Goal: Task Accomplishment & Management: Use online tool/utility

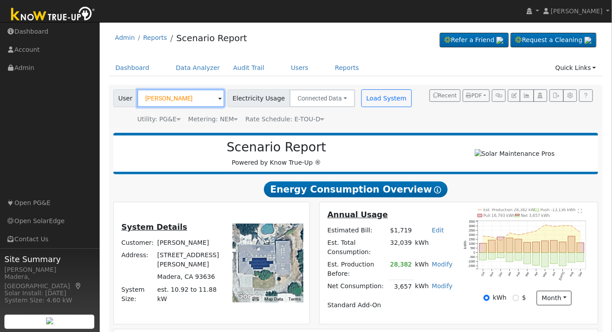
click at [192, 98] on input "[PERSON_NAME]" at bounding box center [180, 98] width 87 height 18
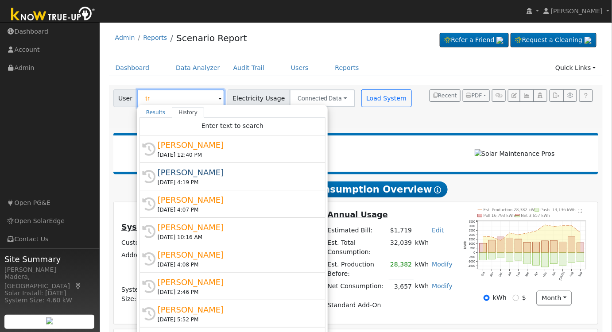
type input "t"
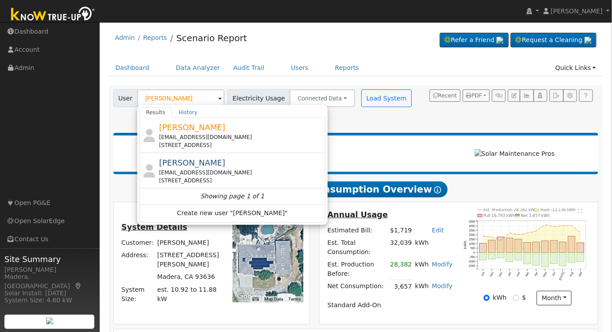
click at [412, 151] on h2 "Scenario Report" at bounding box center [276, 147] width 308 height 15
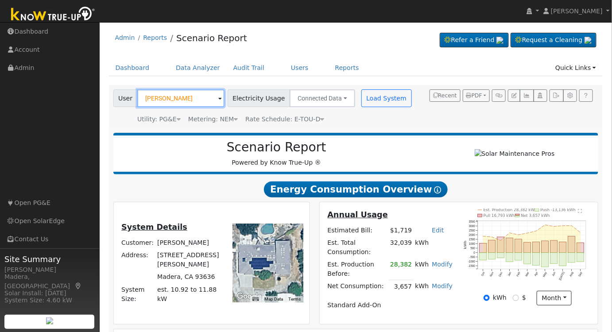
click at [200, 99] on input "[PERSON_NAME]" at bounding box center [180, 98] width 87 height 18
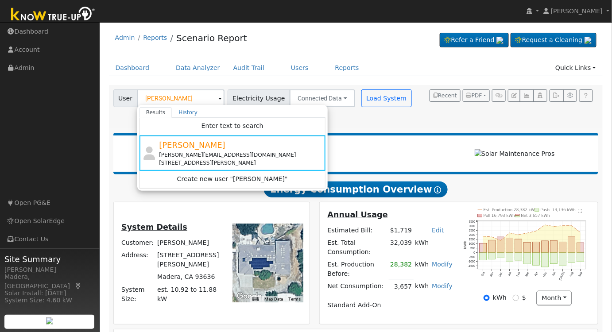
click at [411, 141] on div "Scenario Report Powered by Know True-Up ®" at bounding box center [355, 154] width 485 height 42
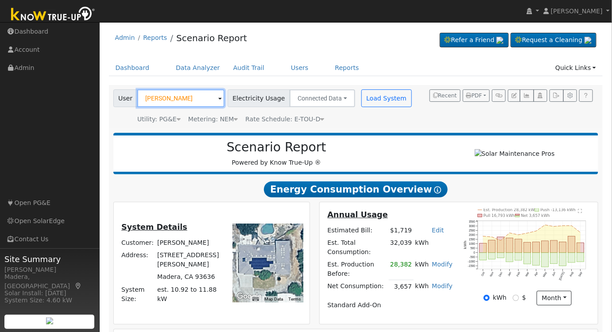
click at [197, 96] on input "[PERSON_NAME]" at bounding box center [180, 98] width 87 height 18
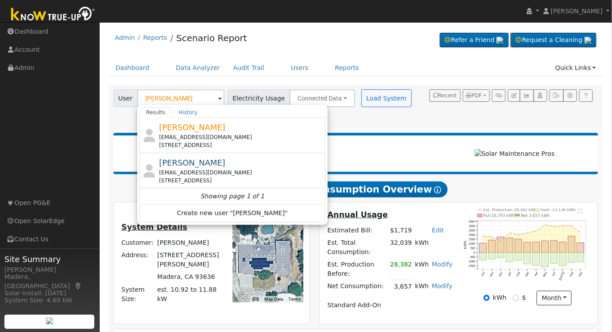
click at [255, 131] on div "Rich Lewis sdlfk@aodfnc.com 1465 West Palo Alto Avenue, Fresno, CA 93711" at bounding box center [241, 135] width 164 height 28
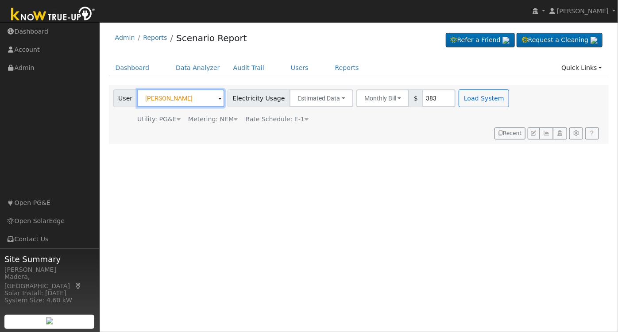
click at [195, 98] on input "[PERSON_NAME]" at bounding box center [180, 98] width 87 height 18
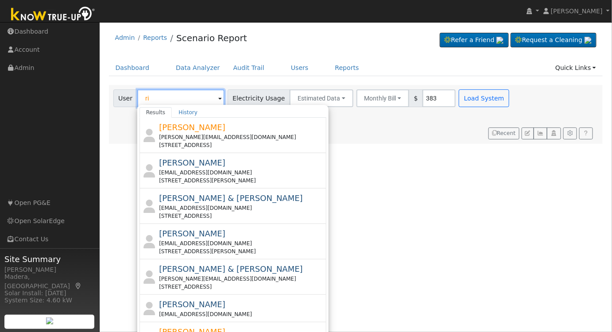
type input "r"
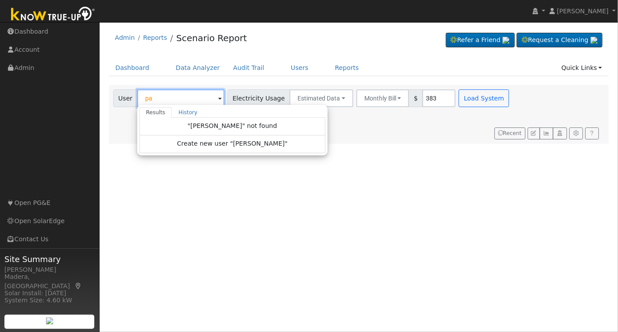
type input "p"
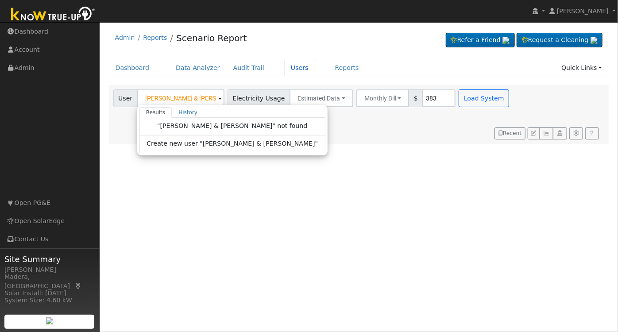
click at [286, 70] on link "Users" at bounding box center [299, 68] width 31 height 16
type input "[PERSON_NAME]"
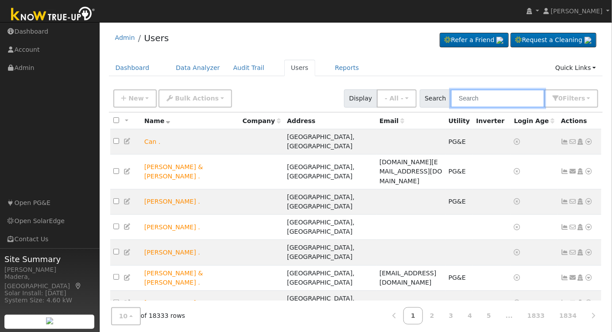
click at [488, 97] on input "text" at bounding box center [498, 98] width 94 height 18
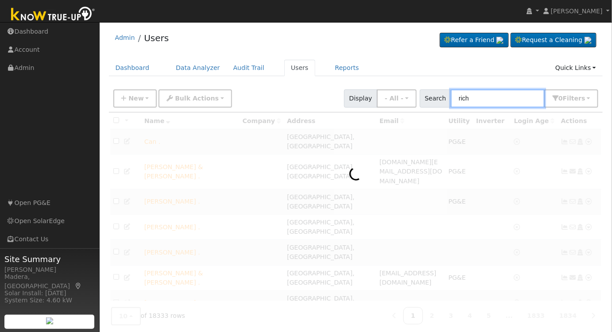
type input "rich"
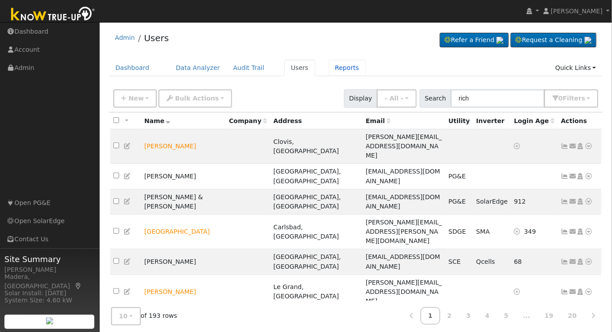
click at [329, 66] on link "Reports" at bounding box center [347, 68] width 37 height 16
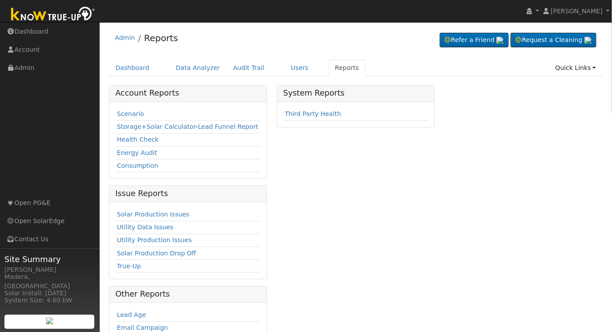
click at [126, 110] on link "Scenario" at bounding box center [130, 113] width 27 height 7
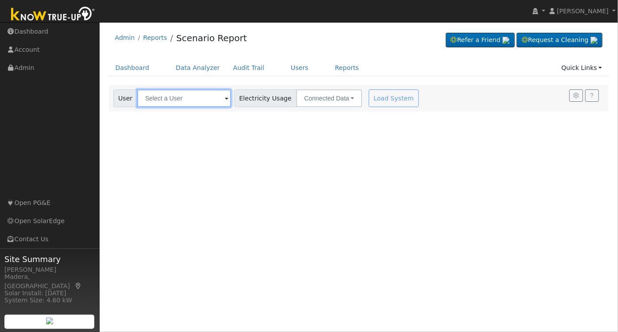
click at [171, 99] on input "text" at bounding box center [184, 98] width 94 height 18
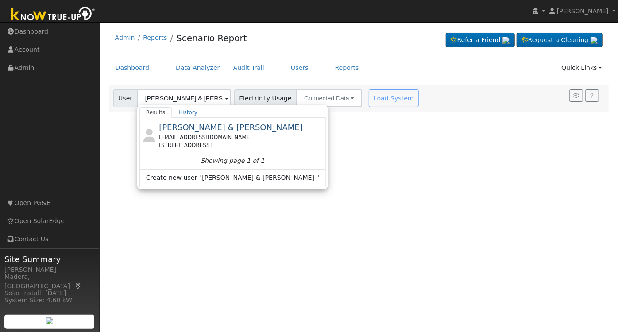
click at [244, 145] on div "[STREET_ADDRESS]" at bounding box center [241, 145] width 165 height 8
type input "[PERSON_NAME] & [PERSON_NAME]"
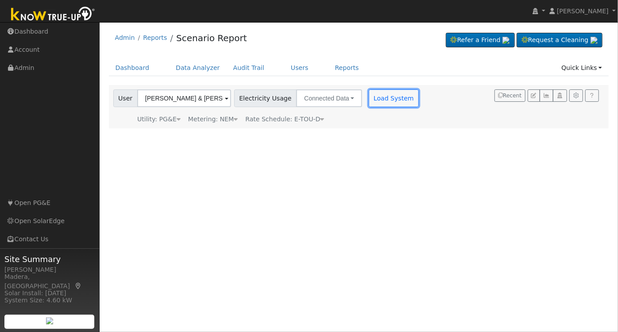
click at [375, 102] on button "Load System" at bounding box center [394, 98] width 50 height 18
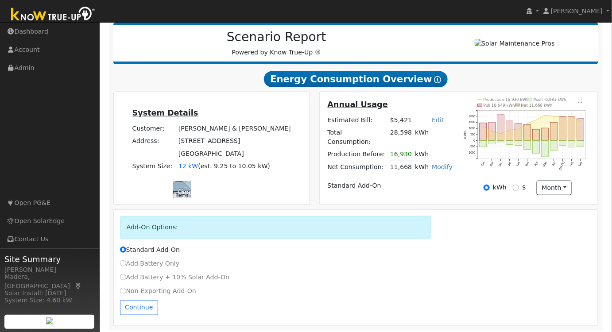
scroll to position [112, 0]
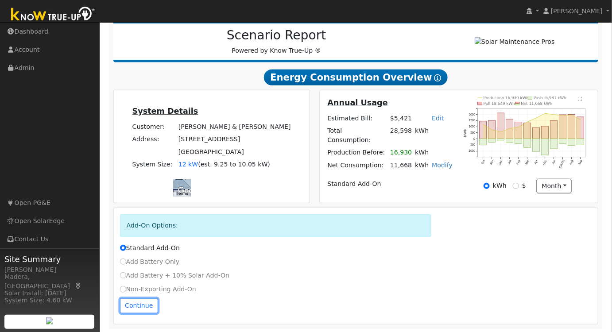
click at [145, 305] on button "Continue" at bounding box center [139, 305] width 38 height 15
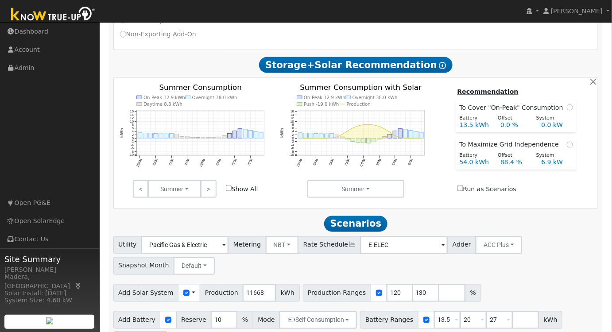
scroll to position [373, 0]
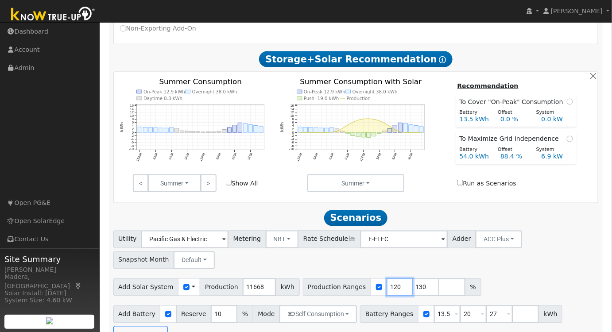
drag, startPoint x: 382, startPoint y: 287, endPoint x: 260, endPoint y: 281, distance: 121.9
click at [284, 282] on div "Add Solar System Use CSV Data Production 11668 kWh Production Ranges 120 130 %" at bounding box center [356, 285] width 488 height 21
type input "130"
type input "100"
click at [267, 241] on button "NBT" at bounding box center [282, 240] width 33 height 18
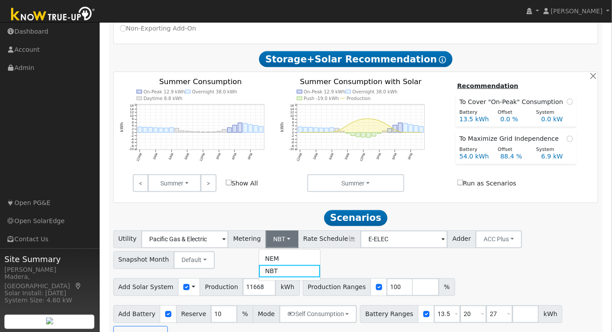
click at [276, 260] on link "NEM" at bounding box center [290, 259] width 62 height 12
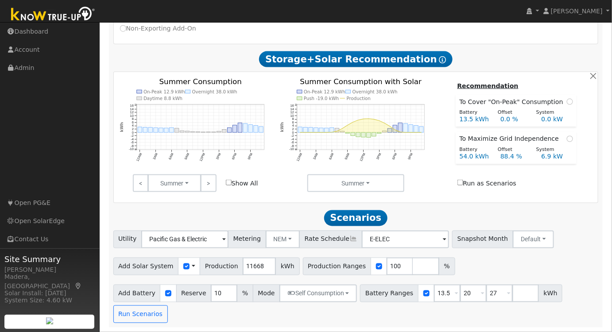
scroll to position [352, 0]
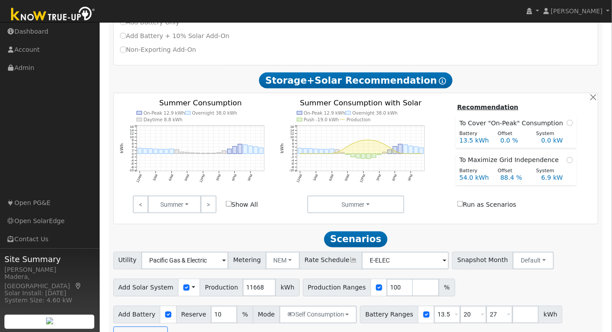
click at [466, 293] on div "Add Solar System Use CSV Data Production 11668 kWh Production Ranges 100 %" at bounding box center [356, 286] width 488 height 21
drag, startPoint x: 434, startPoint y: 315, endPoint x: 310, endPoint y: 312, distance: 124.0
click at [310, 312] on div "Add Battery Reserve 10 % Mode Self Consumption Self Consumption Peak Savings Ba…" at bounding box center [356, 324] width 488 height 42
type input "20"
type input "27"
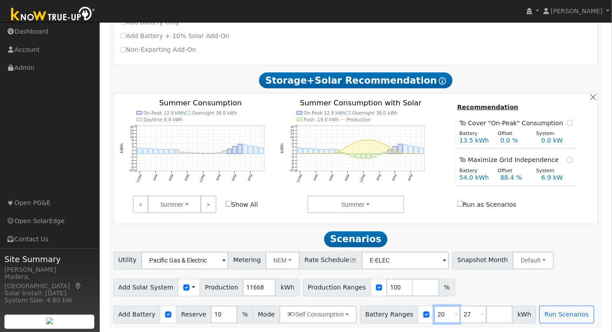
type input "20"
drag, startPoint x: 454, startPoint y: 317, endPoint x: 360, endPoint y: 318, distance: 94.3
click at [381, 322] on div "Battery Ranges 20 Overrides Reserve % Mode None None Self Consumption Peak Savi…" at bounding box center [448, 315] width 176 height 18
click at [495, 283] on div "Add Solar System Use CSV Data Production 11668 kWh Production Ranges 100 %" at bounding box center [356, 286] width 488 height 21
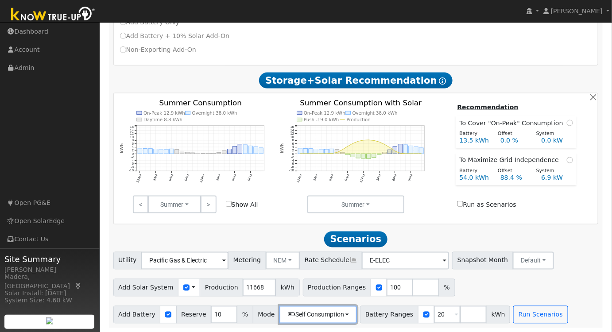
click at [297, 308] on button "Self Consumption" at bounding box center [317, 315] width 77 height 18
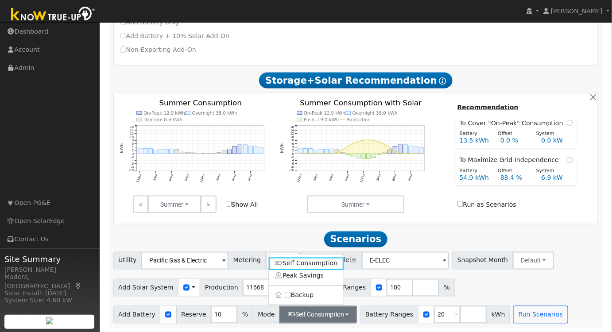
click at [522, 289] on div "Add Solar System Use CSV Data Production 11668 kWh Production Ranges 100 %" at bounding box center [356, 286] width 488 height 21
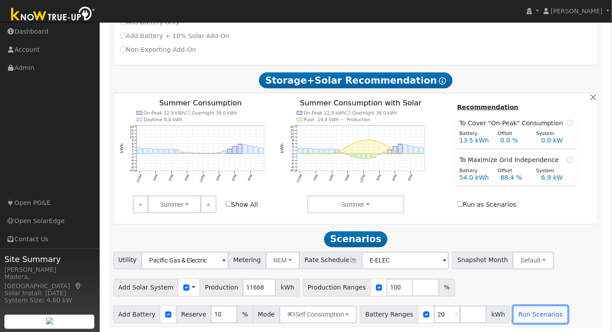
click at [517, 318] on button "Run Scenarios" at bounding box center [540, 315] width 54 height 18
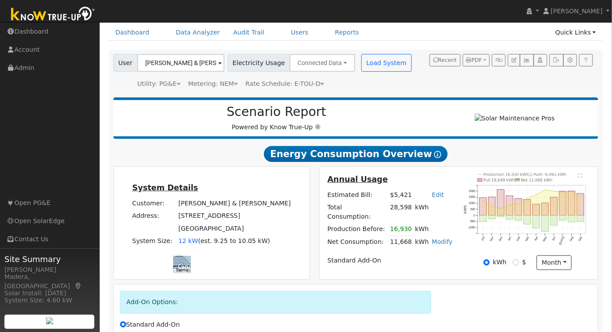
scroll to position [0, 0]
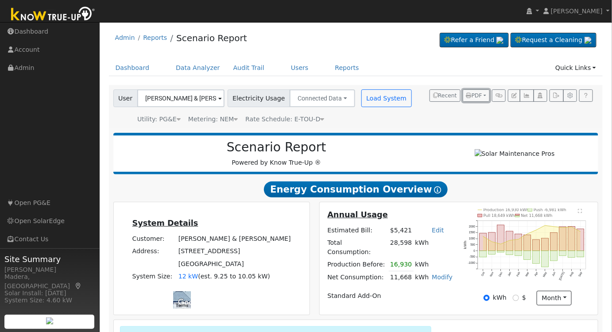
click at [484, 92] on button "PDF" at bounding box center [476, 95] width 27 height 12
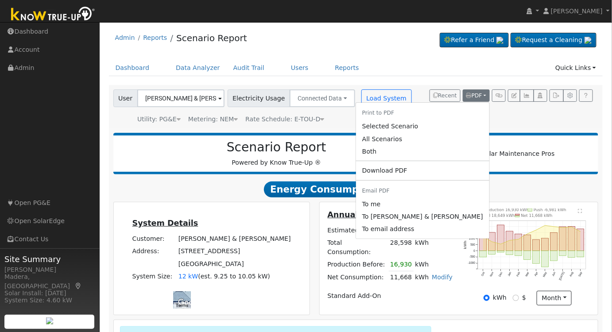
click at [428, 128] on link "Selected Scenario" at bounding box center [422, 126] width 133 height 12
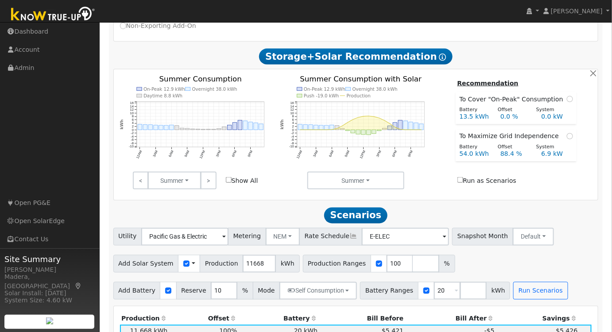
scroll to position [402, 0]
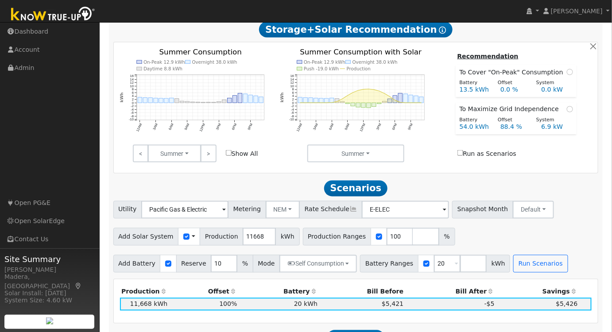
click at [205, 154] on link ">" at bounding box center [208, 154] width 15 height 18
click at [208, 157] on link ">" at bounding box center [208, 154] width 15 height 18
click at [205, 157] on link ">" at bounding box center [208, 154] width 15 height 18
click at [212, 149] on link ">" at bounding box center [208, 154] width 15 height 18
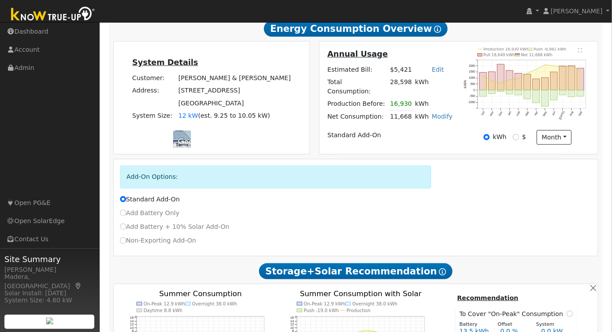
scroll to position [0, 0]
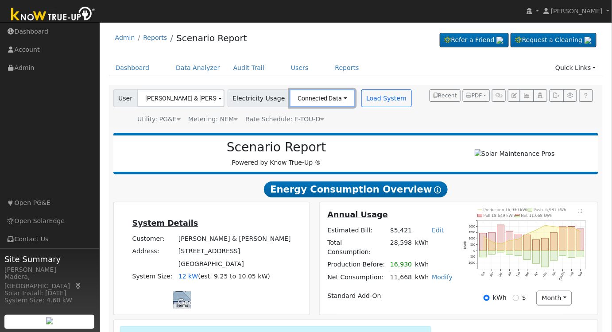
click at [311, 98] on button "Connected Data" at bounding box center [323, 98] width 66 height 18
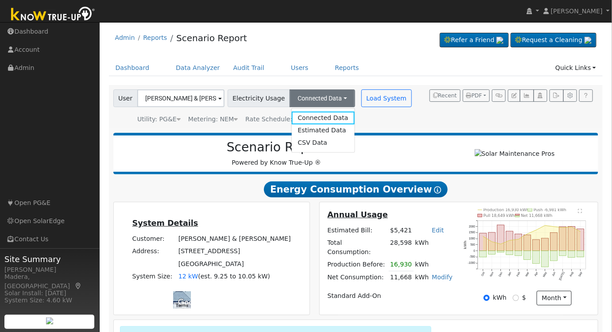
click at [300, 127] on link "Estimated Data" at bounding box center [322, 130] width 63 height 12
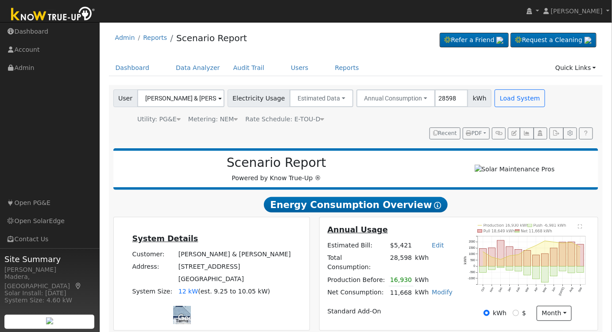
type input "28598"
drag, startPoint x: 506, startPoint y: 97, endPoint x: 544, endPoint y: 131, distance: 50.8
click at [506, 97] on button "Load System" at bounding box center [520, 98] width 50 height 18
radio input "false"
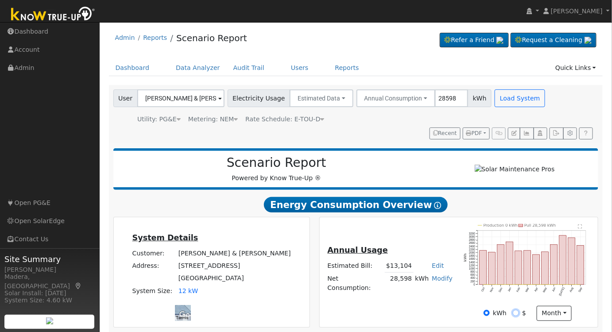
click at [516, 316] on input "$" at bounding box center [516, 313] width 6 height 6
radio input "true"
click at [486, 316] on input "kWh" at bounding box center [486, 313] width 6 height 6
radio input "true"
radio input "false"
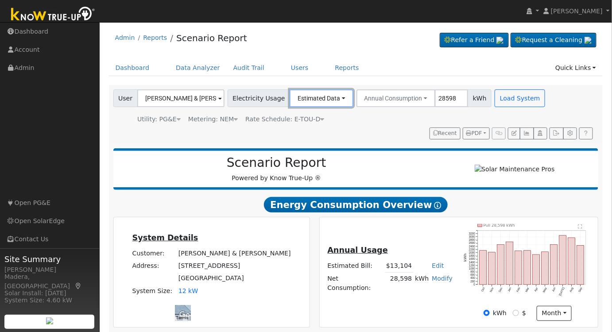
click at [317, 104] on button "Estimated Data" at bounding box center [322, 98] width 64 height 18
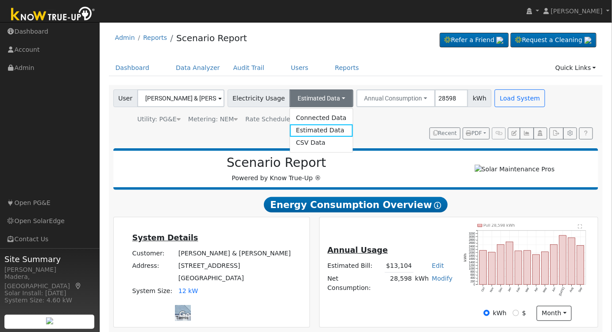
click at [296, 120] on link "Connected Data" at bounding box center [321, 118] width 63 height 12
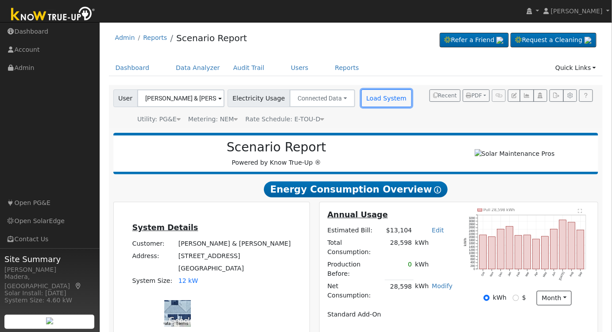
click at [378, 97] on button "Load System" at bounding box center [386, 98] width 50 height 18
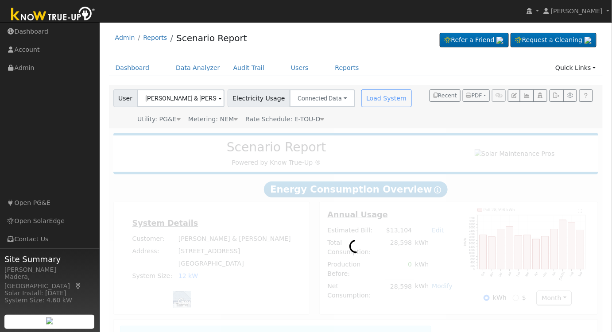
radio input "true"
